Goal: Task Accomplishment & Management: Manage account settings

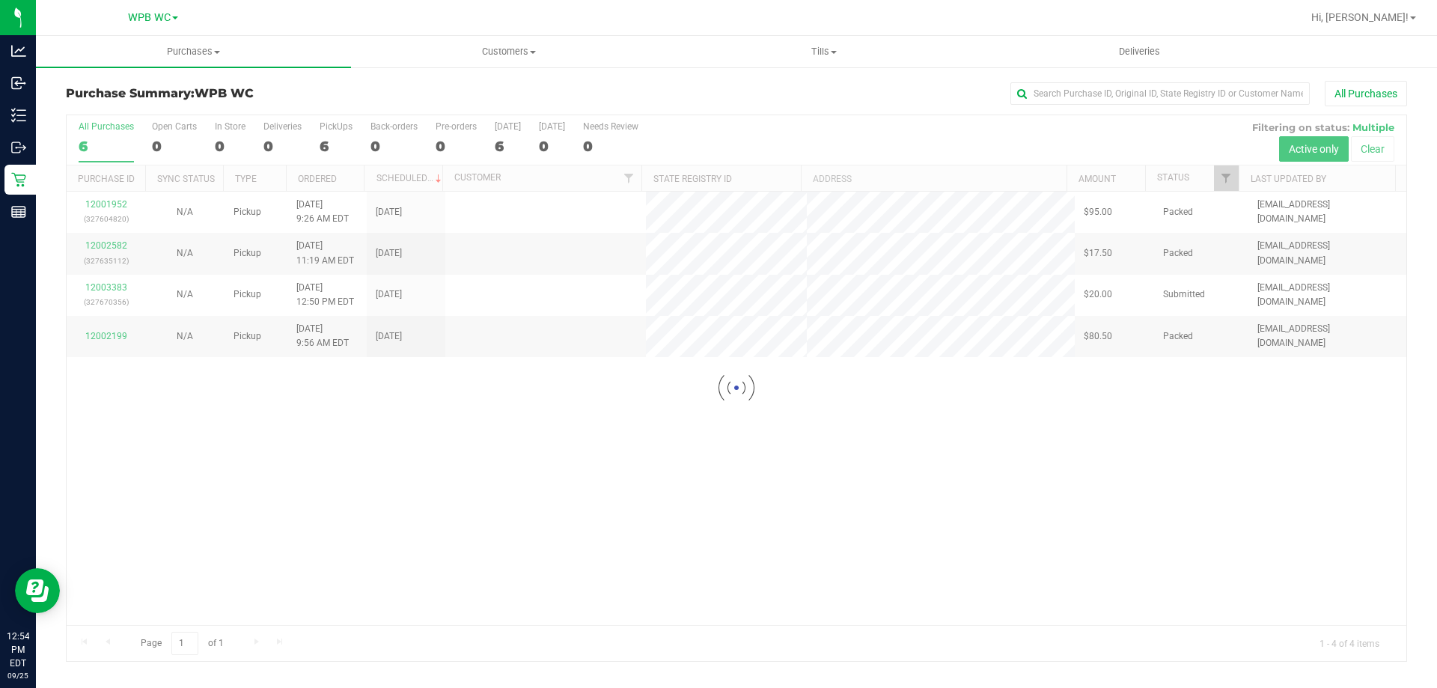
click at [103, 143] on div at bounding box center [737, 388] width 1340 height 546
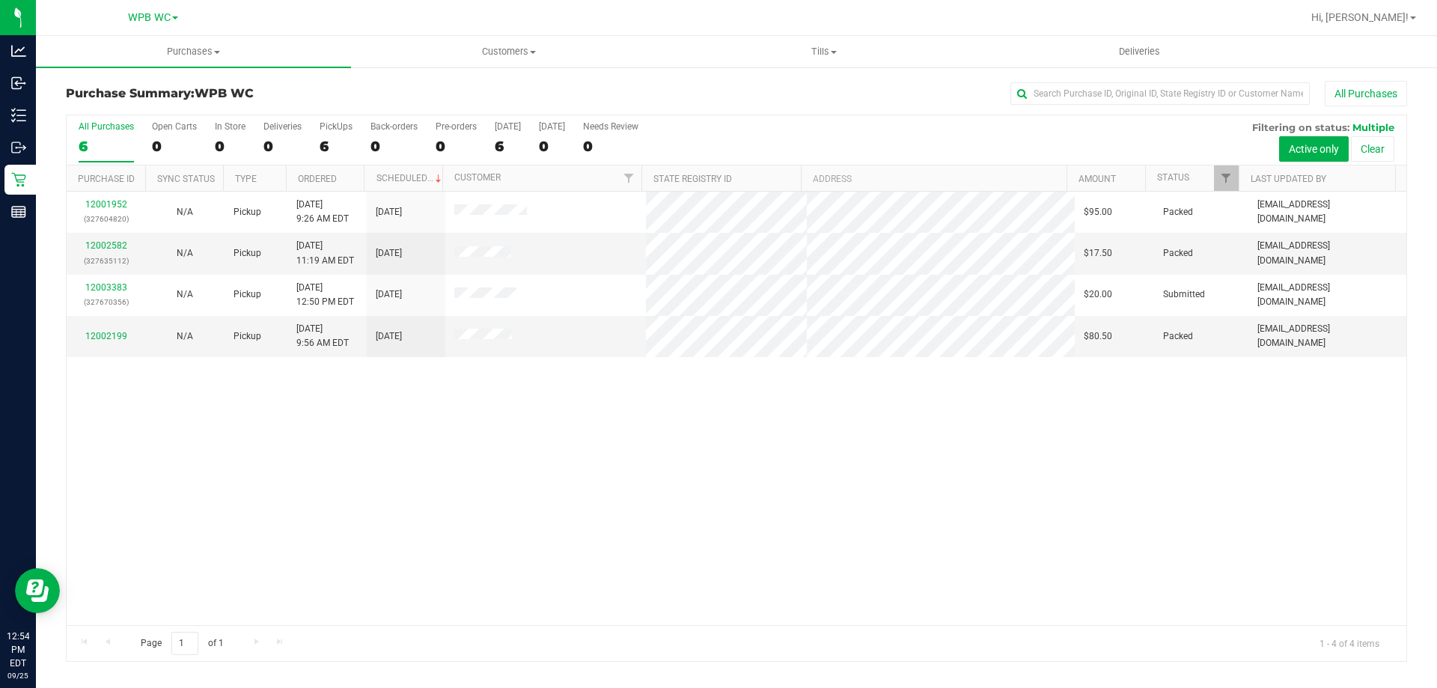
click at [103, 143] on div "6" at bounding box center [106, 146] width 55 height 17
click at [0, 0] on input "All Purchases 6" at bounding box center [0, 0] width 0 height 0
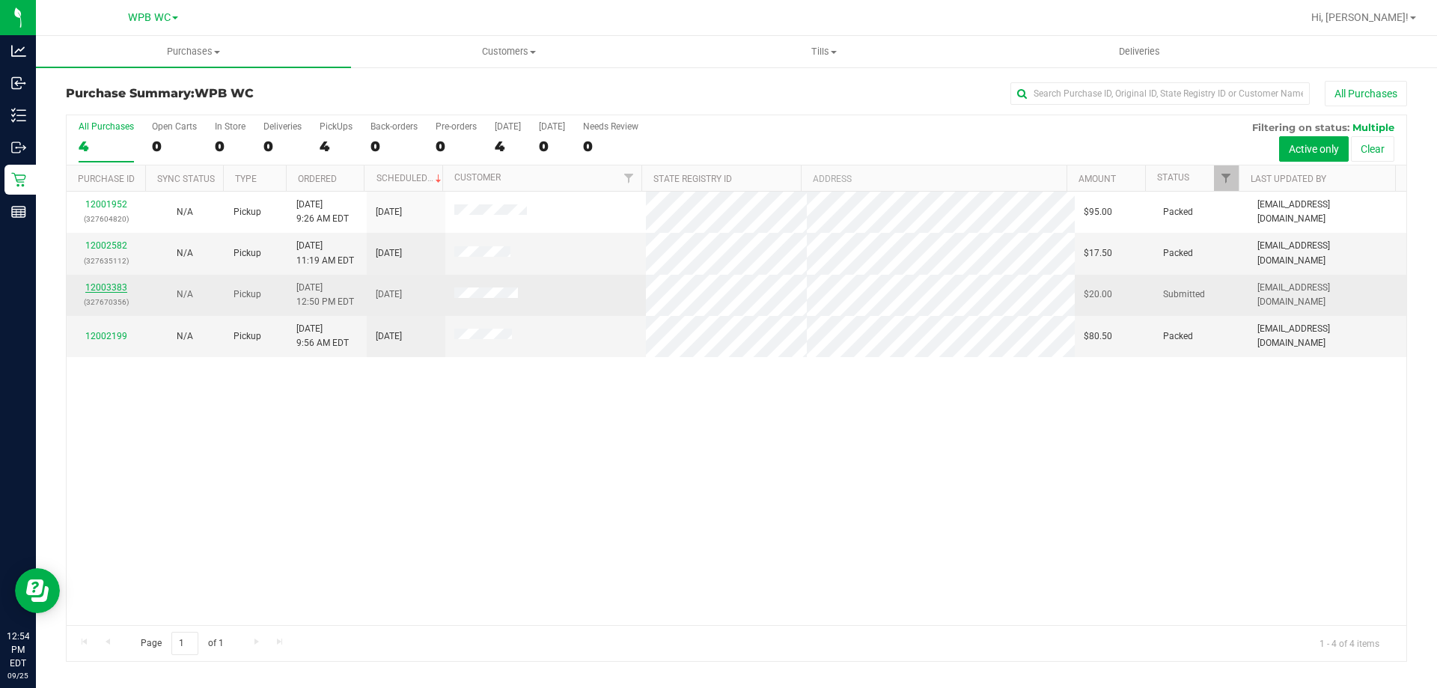
click at [110, 283] on link "12003383" at bounding box center [106, 287] width 42 height 10
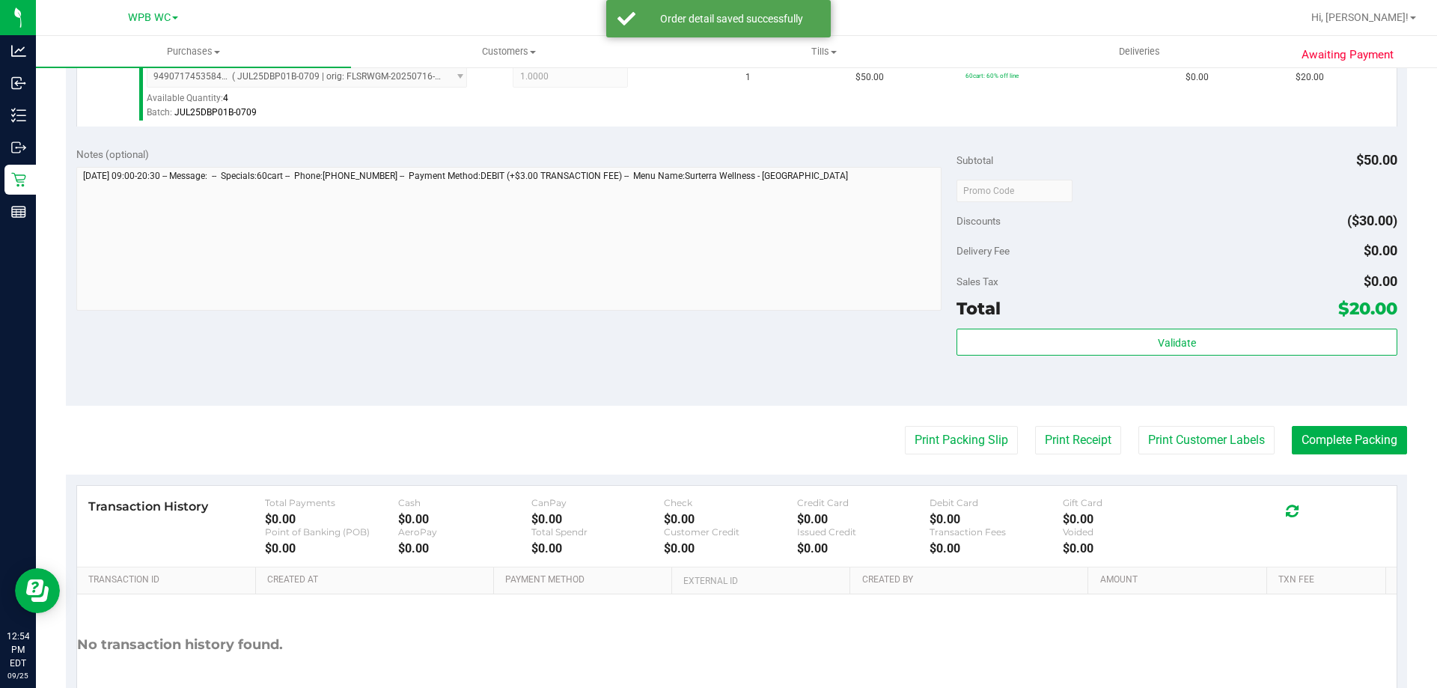
scroll to position [449, 0]
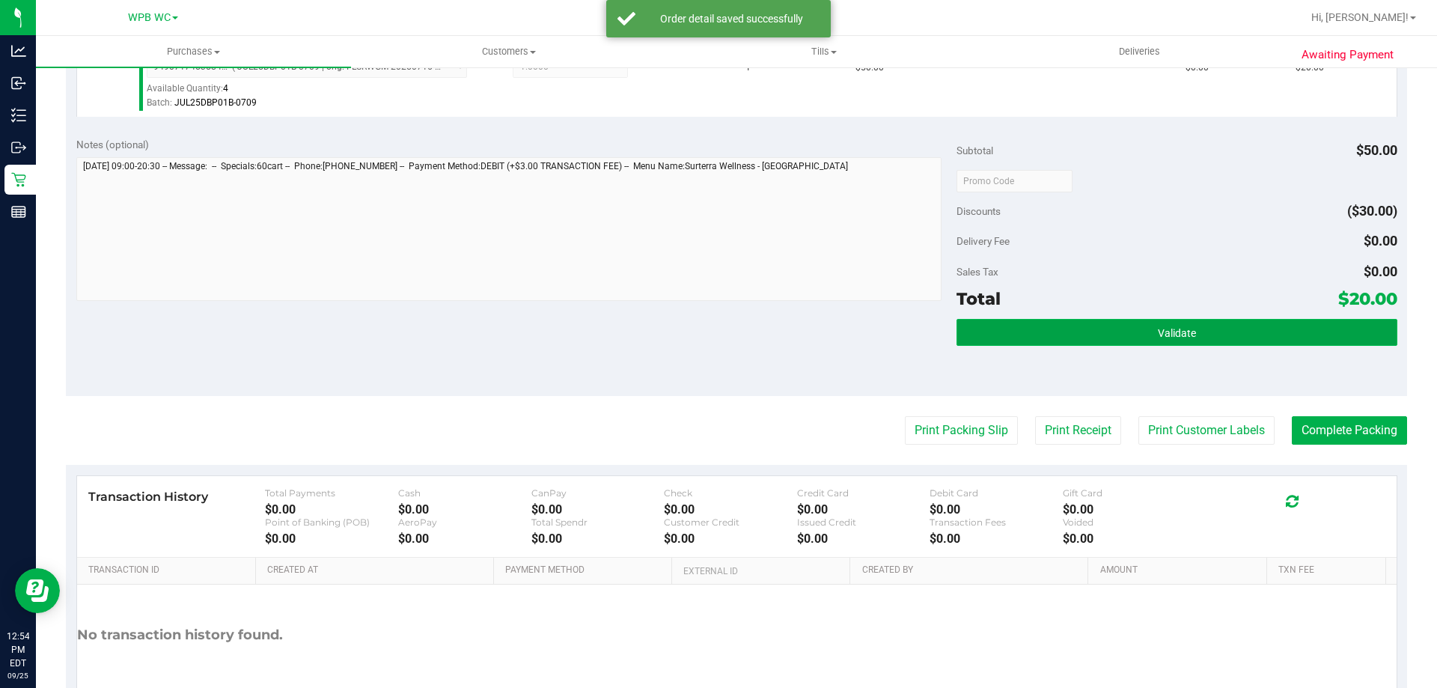
click at [1212, 329] on button "Validate" at bounding box center [1176, 332] width 440 height 27
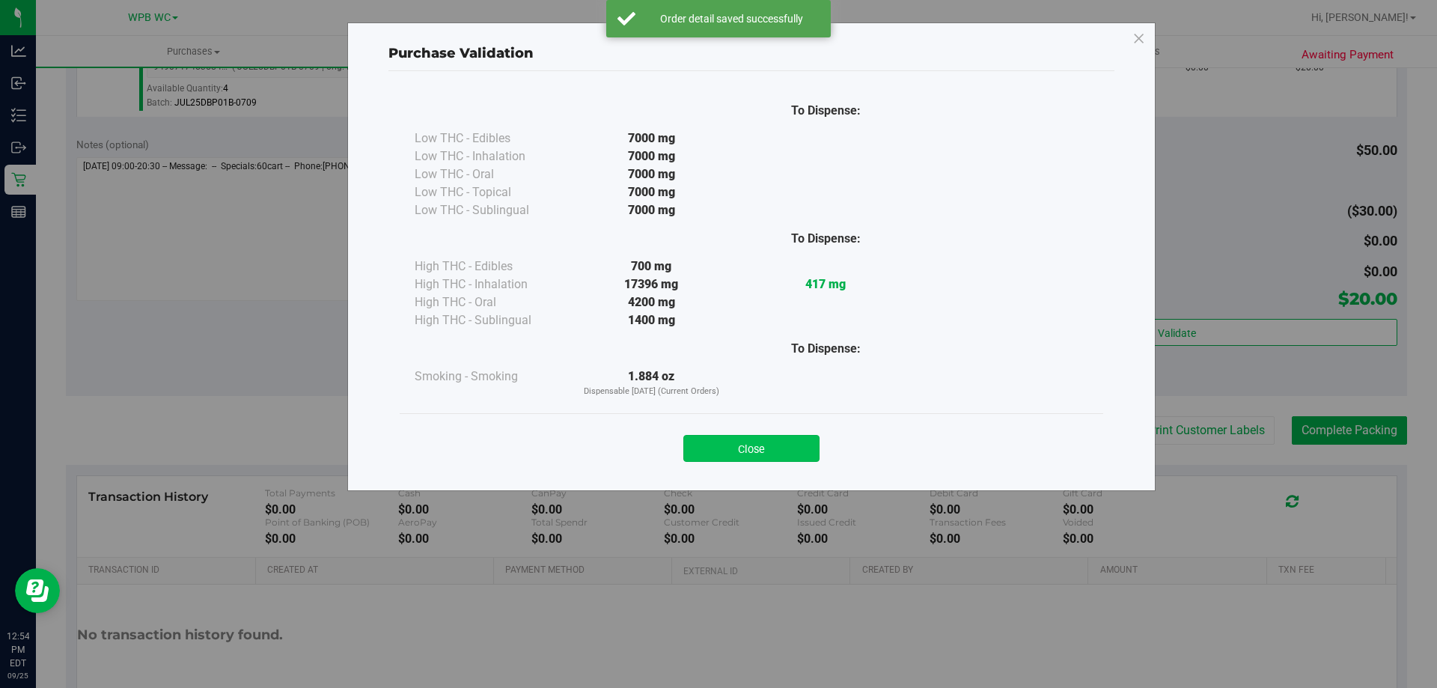
click at [763, 446] on button "Close" at bounding box center [751, 448] width 136 height 27
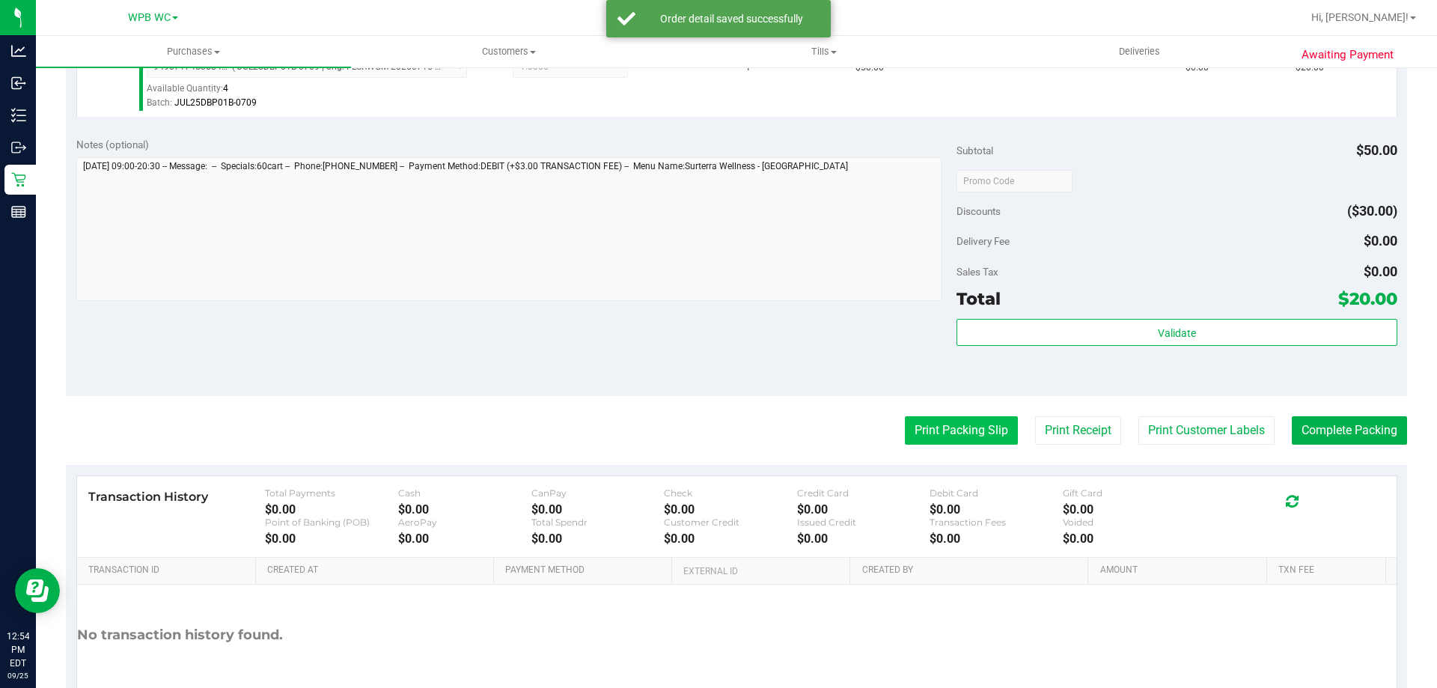
click at [971, 433] on button "Print Packing Slip" at bounding box center [961, 430] width 113 height 28
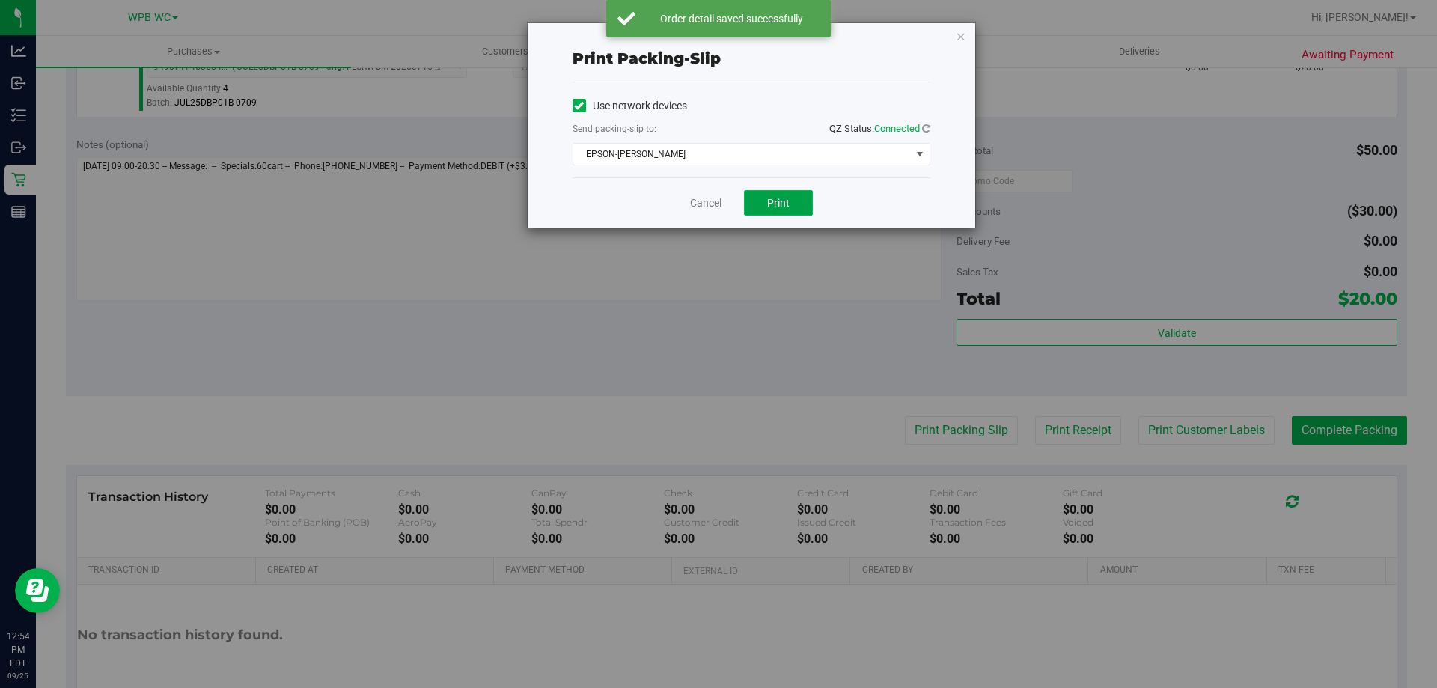
click at [781, 204] on span "Print" at bounding box center [778, 203] width 22 height 12
click at [714, 204] on link "Cancel" at bounding box center [705, 203] width 31 height 16
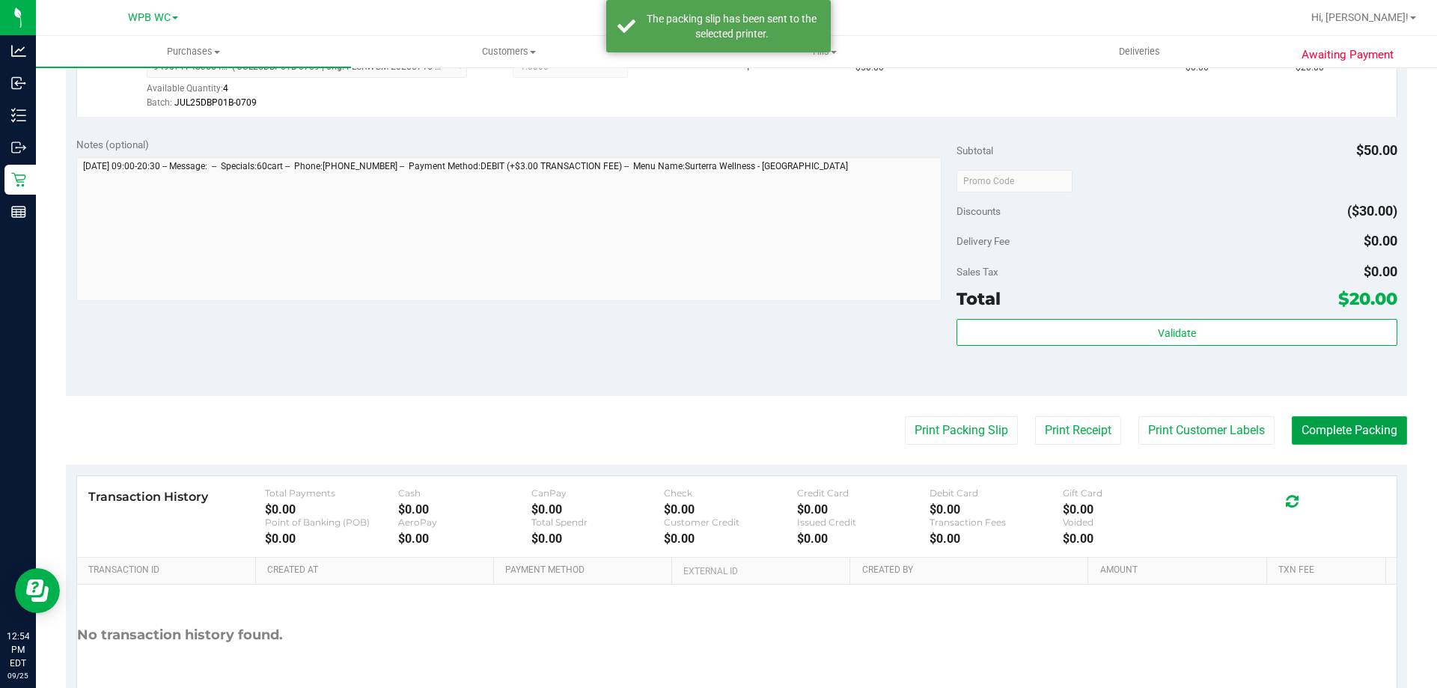
click at [1321, 418] on button "Complete Packing" at bounding box center [1349, 430] width 115 height 28
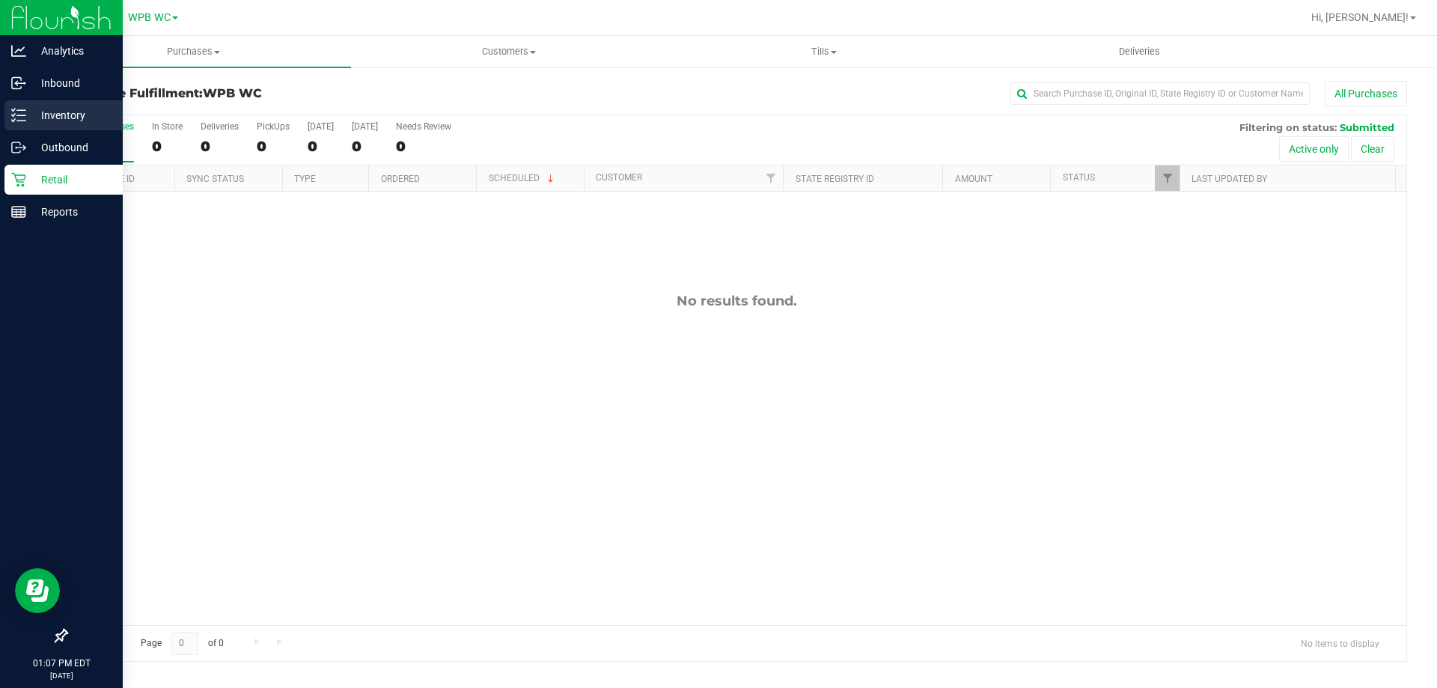
click at [64, 120] on p "Inventory" at bounding box center [71, 115] width 90 height 18
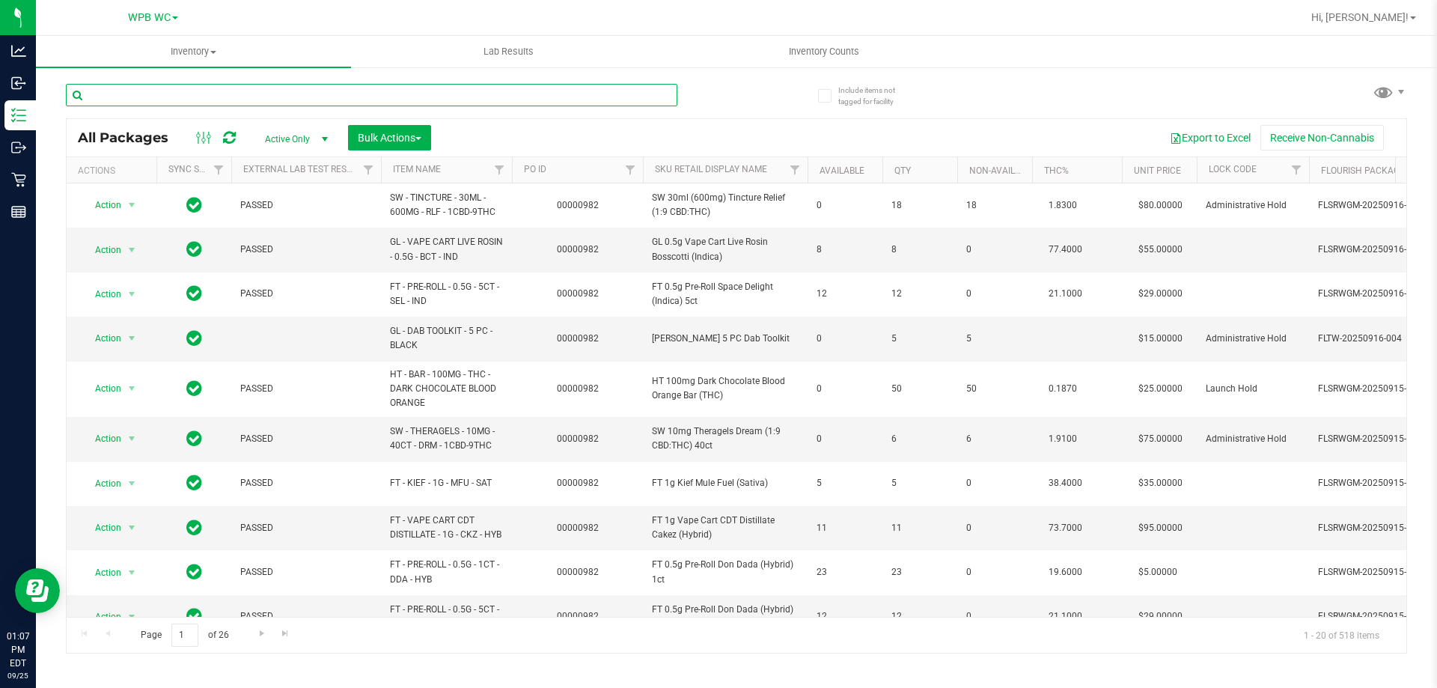
click at [263, 93] on input "text" at bounding box center [371, 95] width 611 height 22
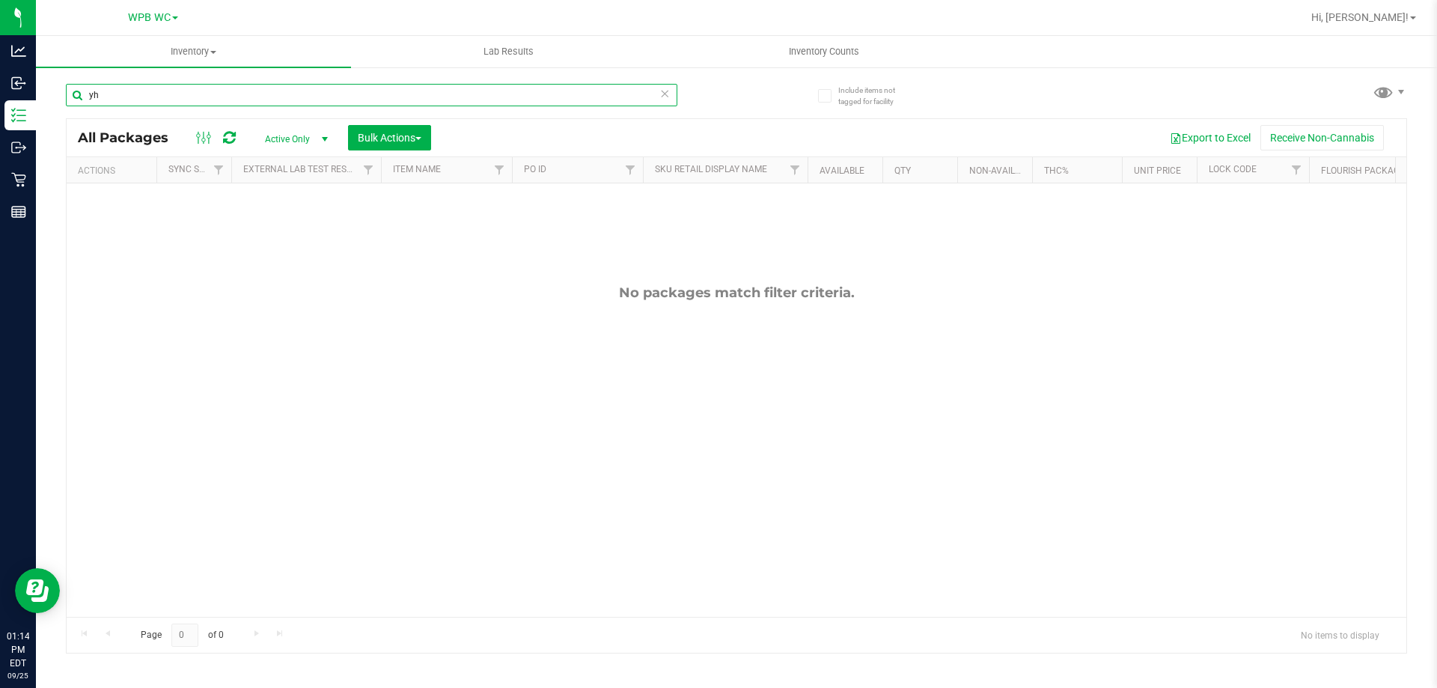
type input "y"
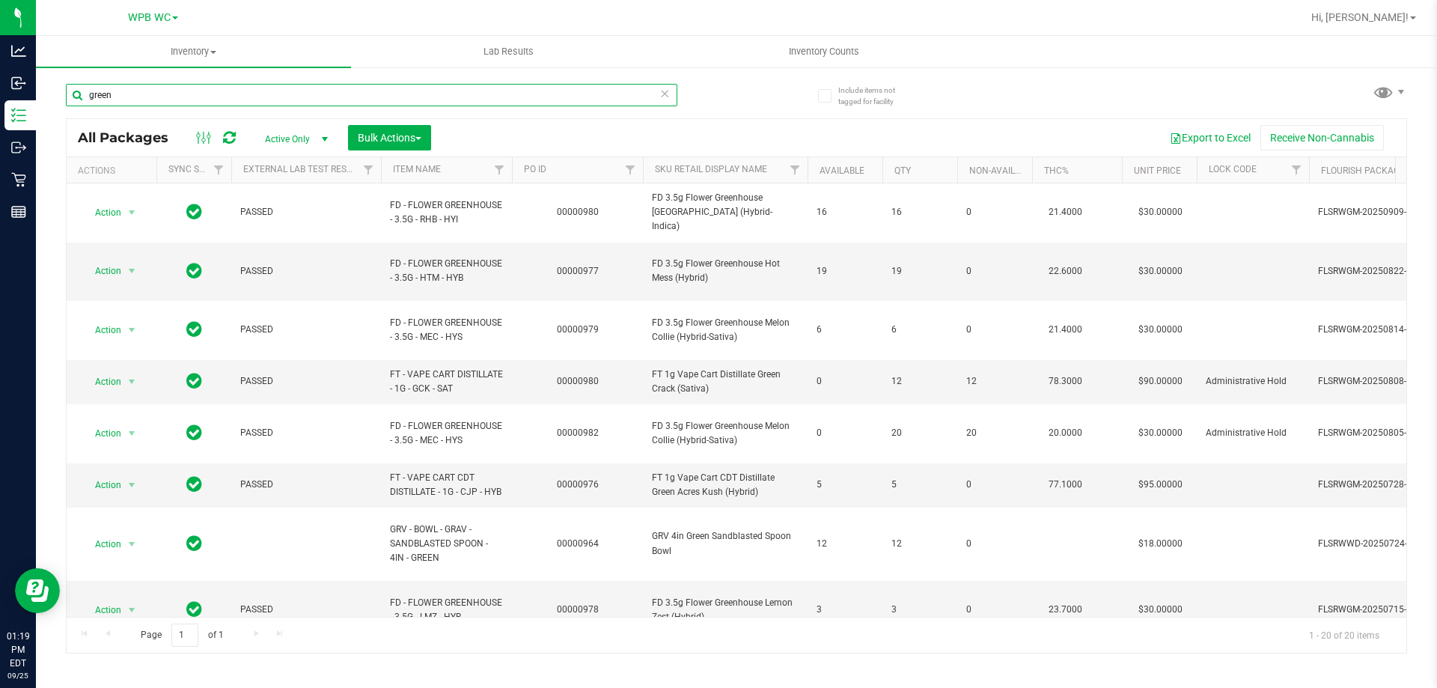
type input "green"
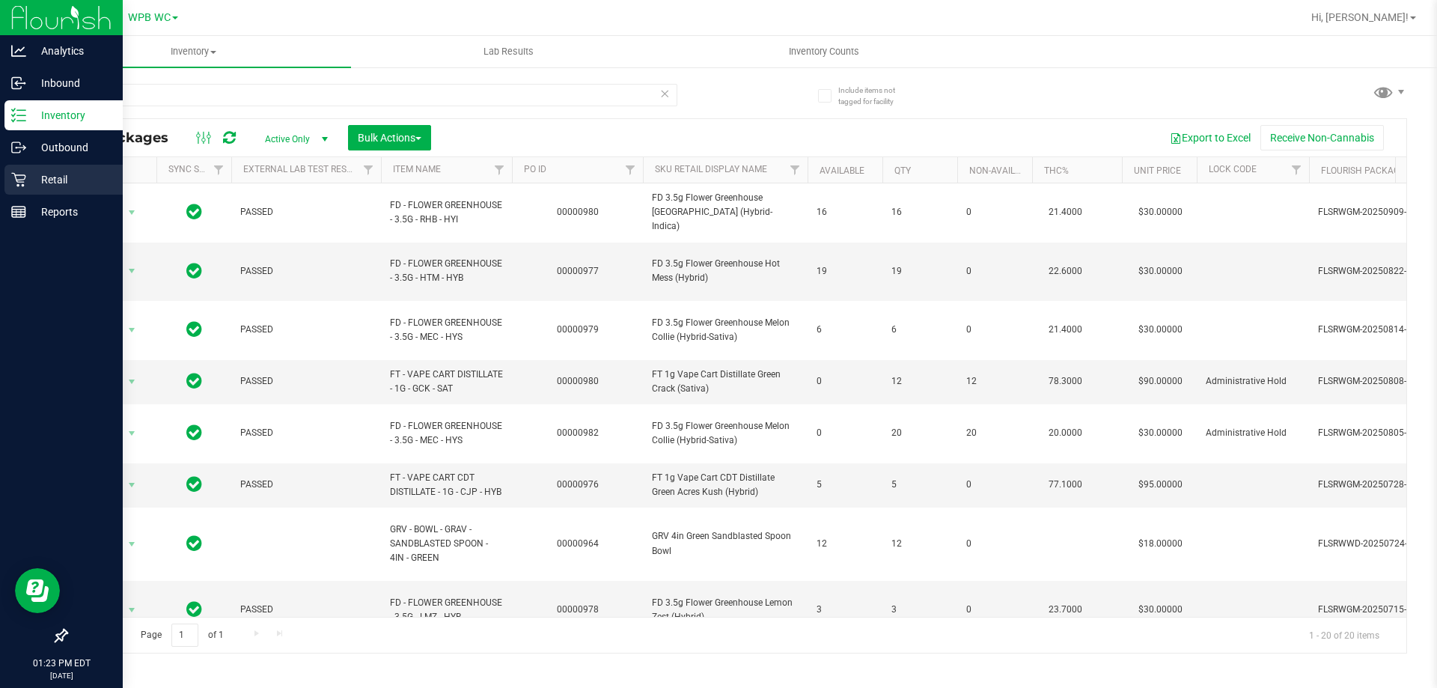
click at [45, 177] on p "Retail" at bounding box center [71, 180] width 90 height 18
